Goal: Transaction & Acquisition: Purchase product/service

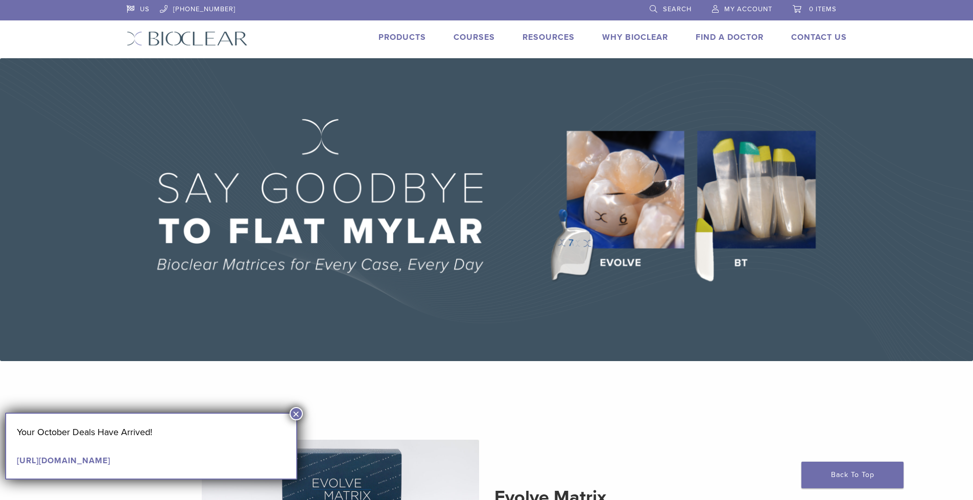
click at [399, 37] on link "Products" at bounding box center [401, 37] width 47 height 10
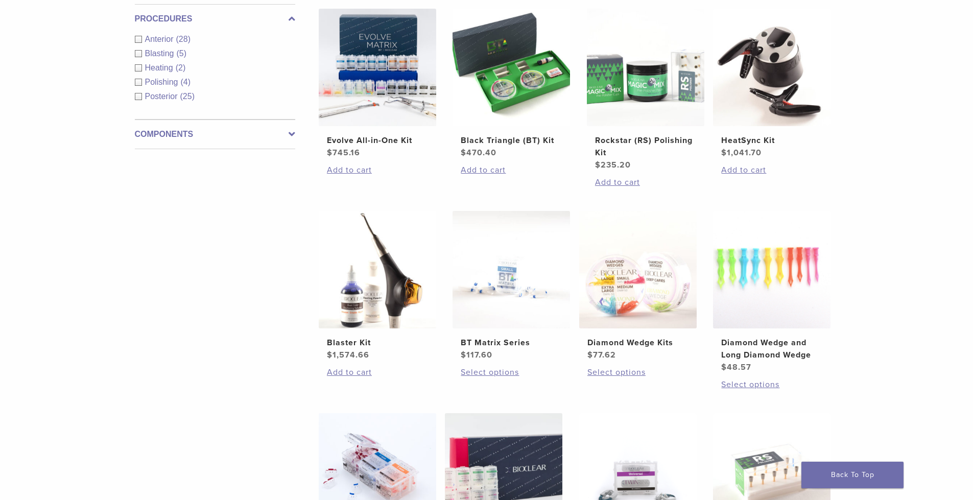
scroll to position [613, 0]
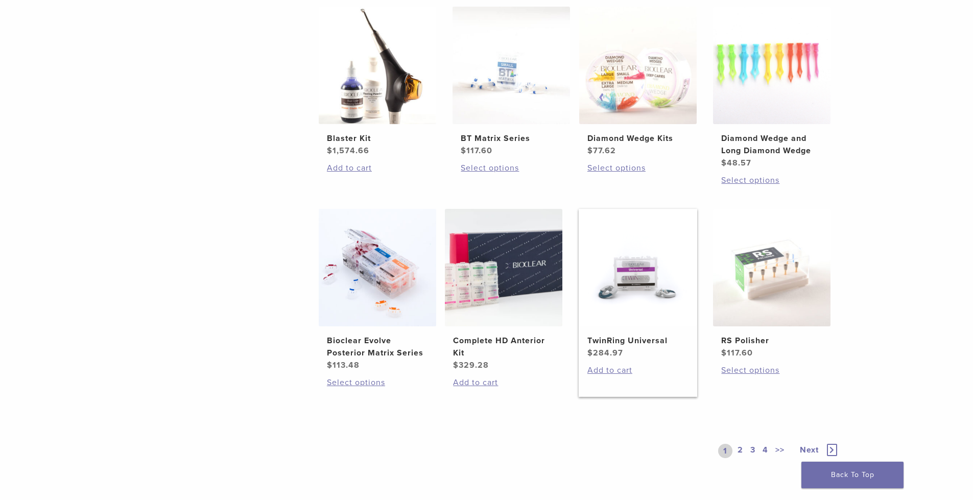
click at [637, 338] on h2 "TwinRing Universal" at bounding box center [637, 340] width 101 height 12
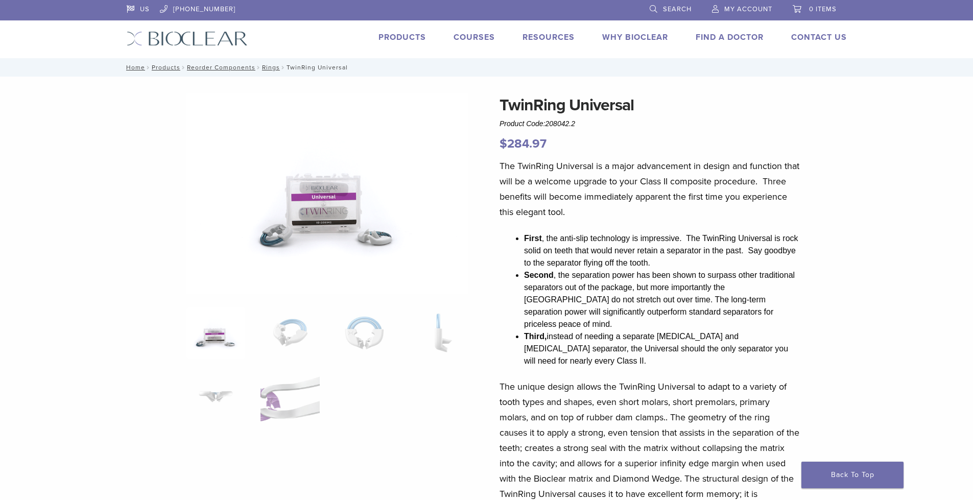
click at [569, 27] on div "US [PHONE_NUMBER] Search My Account 0 items Cart No products in the cart. Back …" at bounding box center [486, 29] width 735 height 58
